Goal: Transaction & Acquisition: Purchase product/service

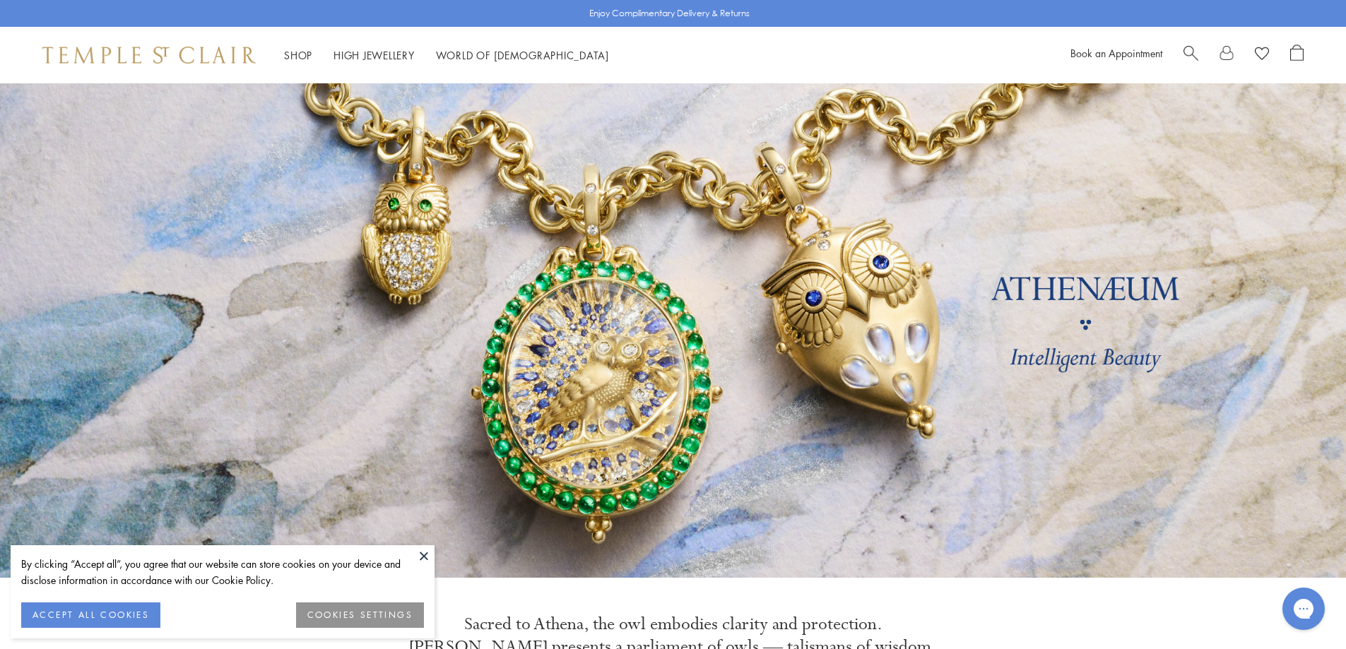
click at [425, 560] on button at bounding box center [423, 556] width 21 height 21
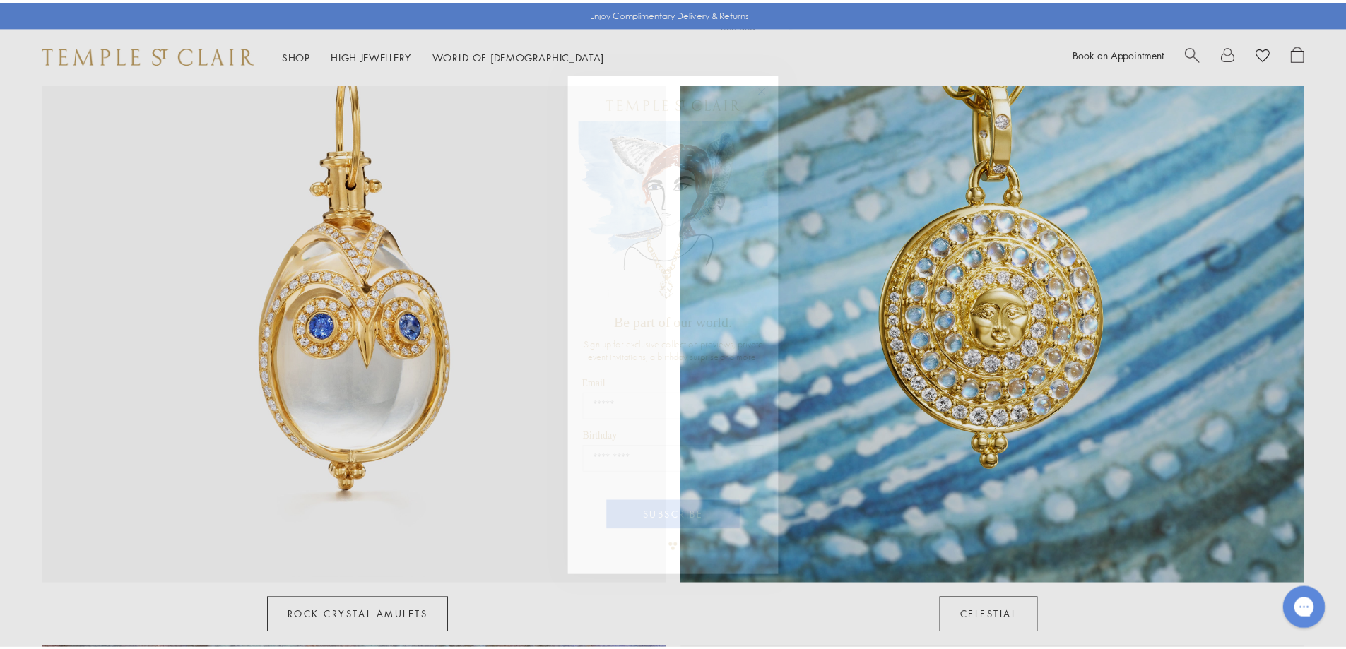
scroll to position [848, 0]
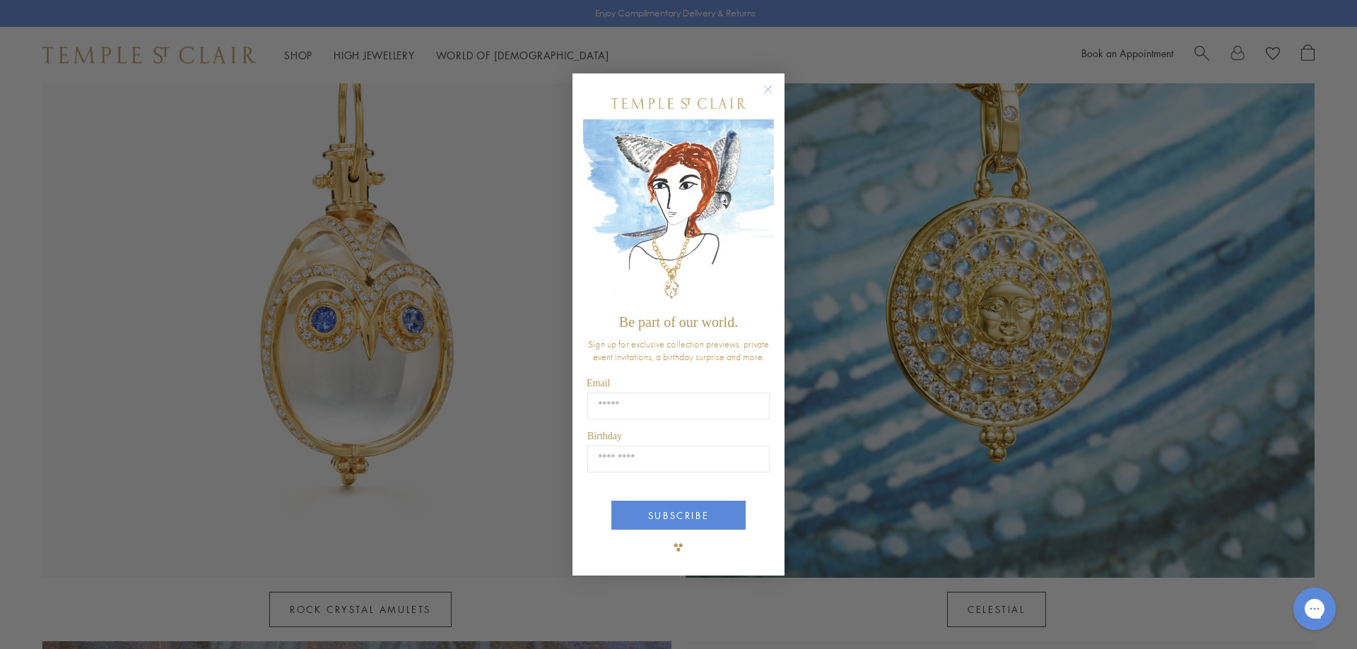
click at [768, 91] on circle "Close dialog" at bounding box center [768, 89] width 17 height 17
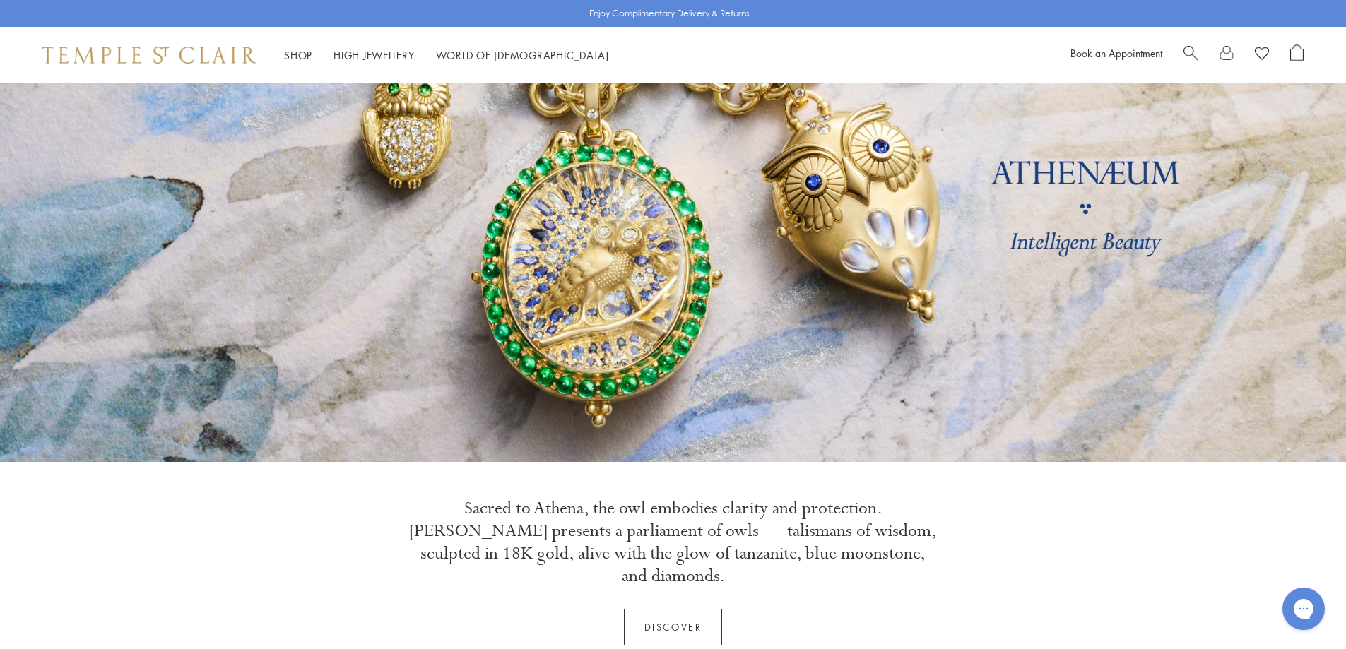
scroll to position [0, 0]
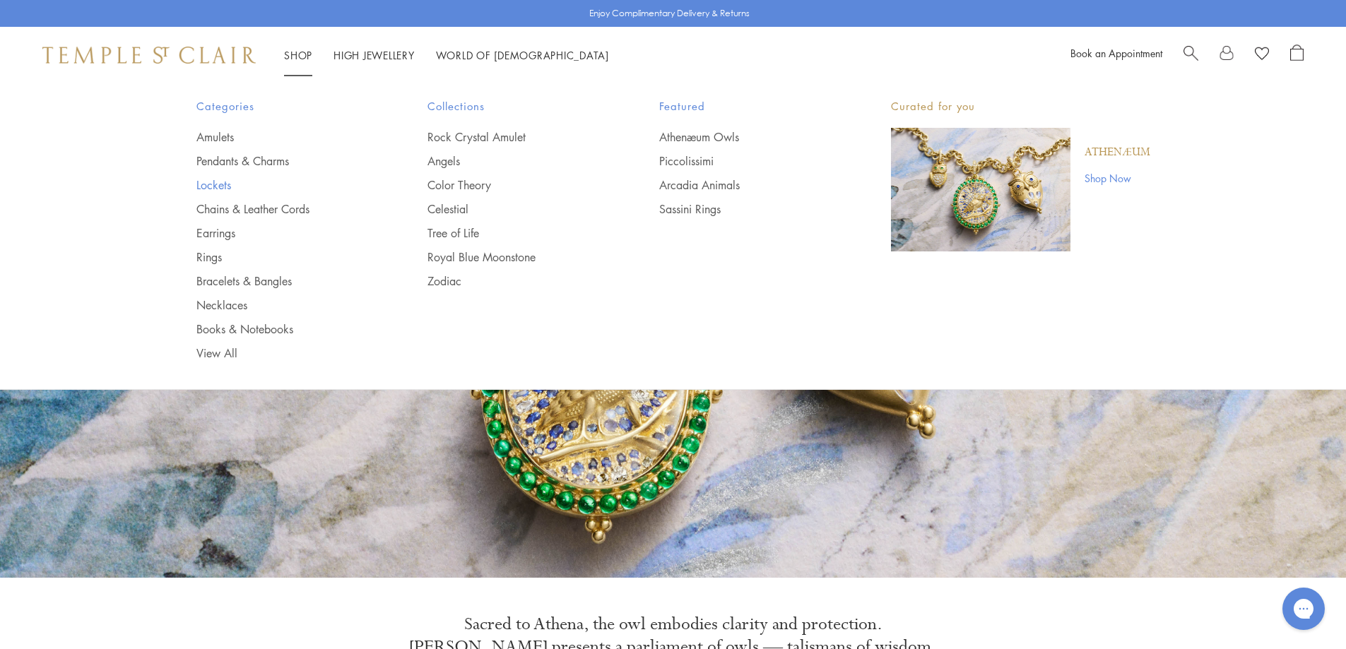
click at [220, 180] on link "Lockets" at bounding box center [283, 185] width 175 height 16
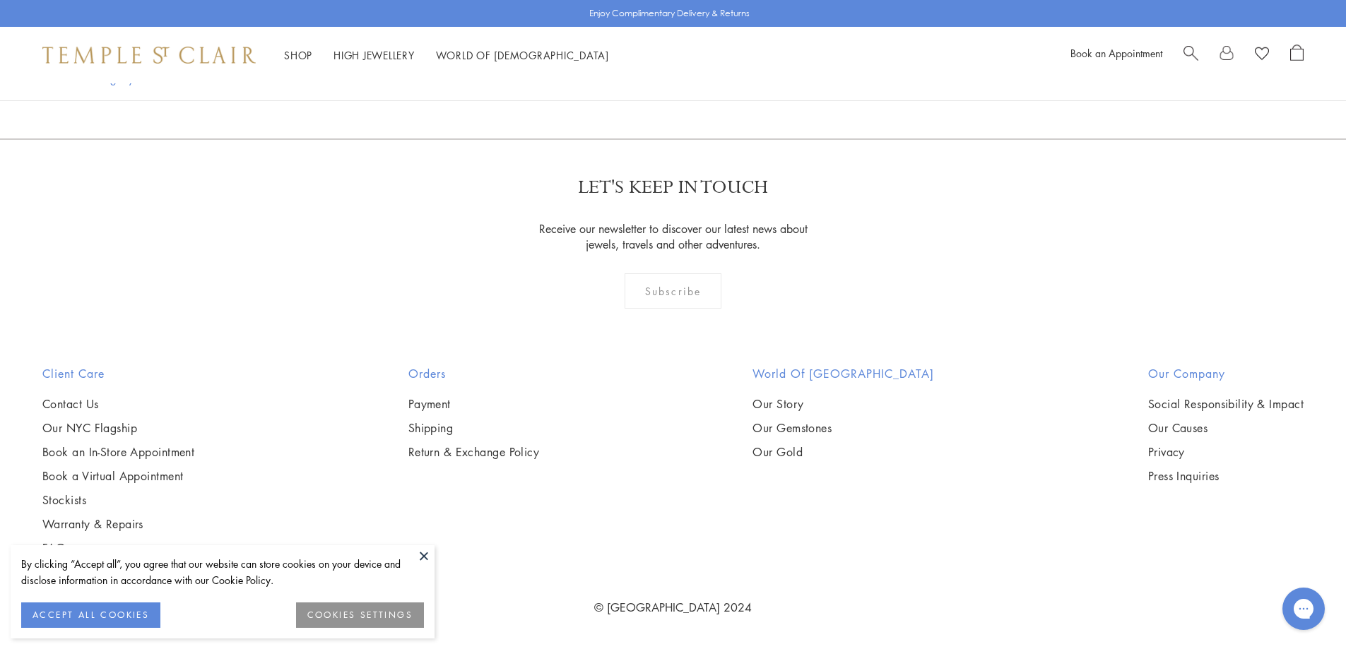
scroll to position [3322, 0]
click at [425, 558] on button at bounding box center [423, 556] width 21 height 21
